Goal: Complete application form

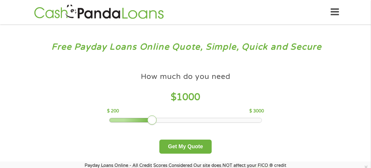
click at [140, 121] on div at bounding box center [130, 120] width 43 height 4
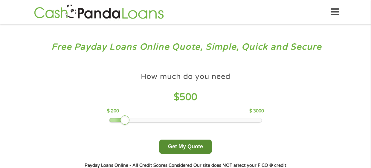
click at [193, 146] on button "Get My Quote" at bounding box center [185, 146] width 52 height 14
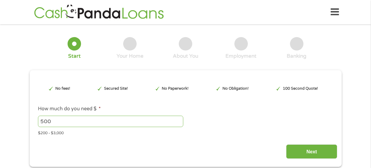
type input "EAIaIQobChMI14rH_MC6jwMVJ3V_AB1L5AFuEAAYBCAAEgJZC_D_BwE"
click at [193, 146] on div "Next" at bounding box center [185, 149] width 303 height 19
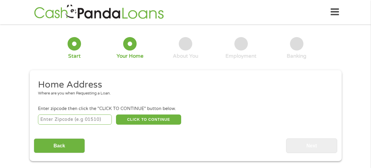
scroll to position [2, 0]
